Goal: Task Accomplishment & Management: Manage account settings

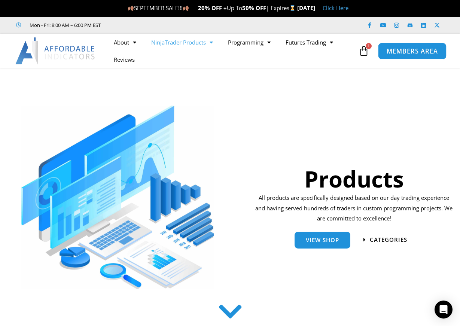
click at [405, 54] on span "MEMBERS AREA" at bounding box center [411, 51] width 51 height 6
click at [407, 49] on span "MEMBERS AREA" at bounding box center [411, 51] width 51 height 6
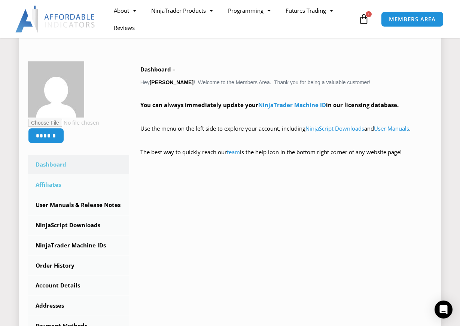
scroll to position [112, 0]
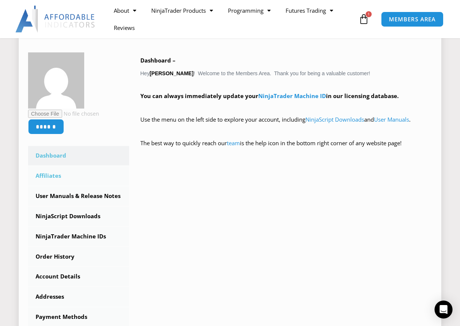
click at [49, 176] on link "Affiliates" at bounding box center [78, 175] width 101 height 19
